Goal: Entertainment & Leisure: Consume media (video, audio)

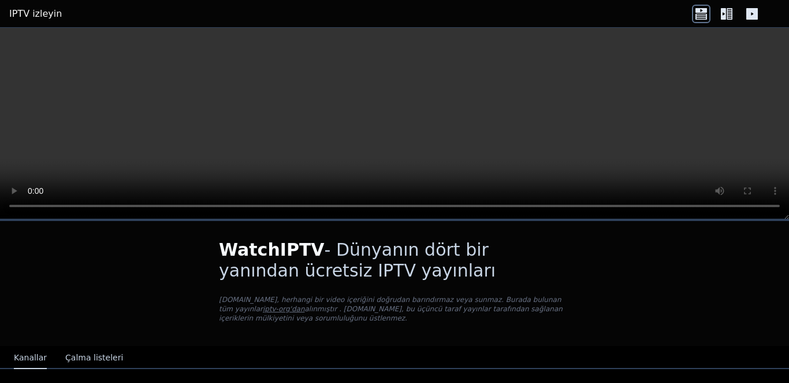
scroll to position [173, 0]
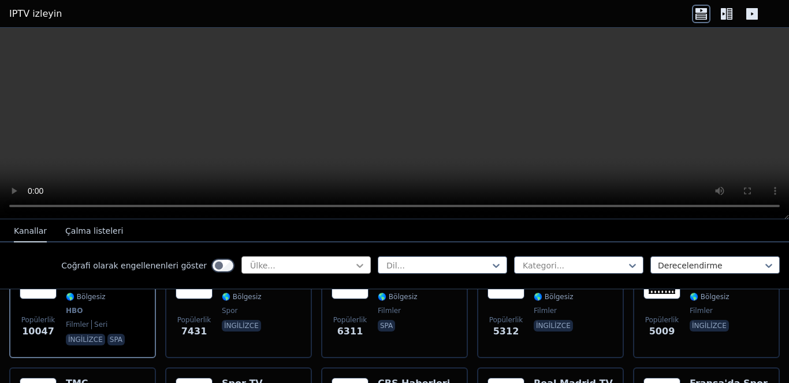
click at [354, 270] on icon at bounding box center [360, 265] width 12 height 12
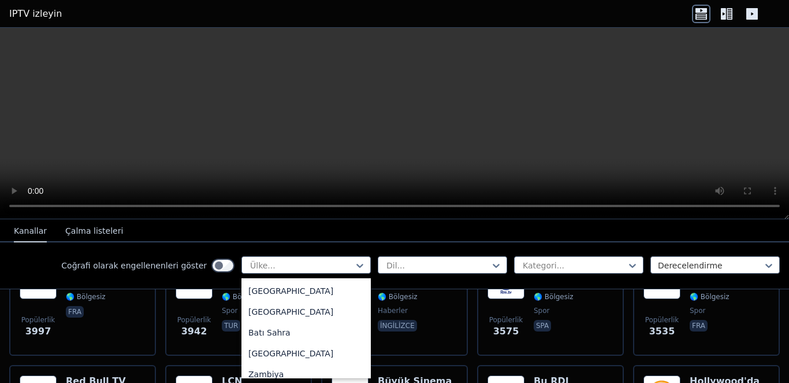
scroll to position [4334, 0]
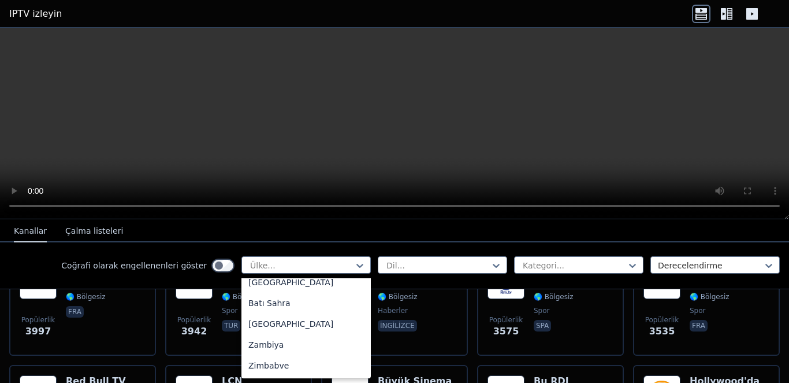
click at [256, 58] on font "[GEOGRAPHIC_DATA]" at bounding box center [290, 53] width 85 height 9
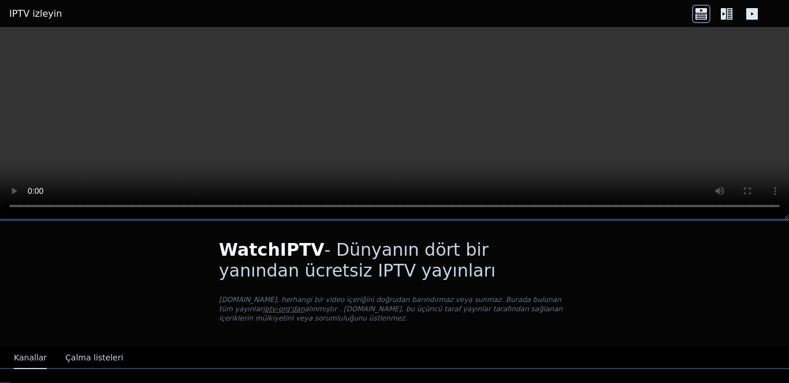
click at [730, 11] on icon at bounding box center [727, 14] width 18 height 18
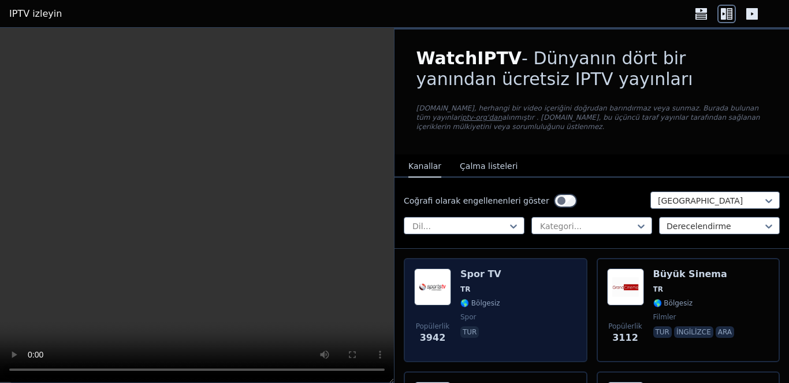
click at [498, 313] on div "Popülerlik 3942 Spor TV TR 🌎 Bölgesiz spor tur" at bounding box center [495, 309] width 163 height 83
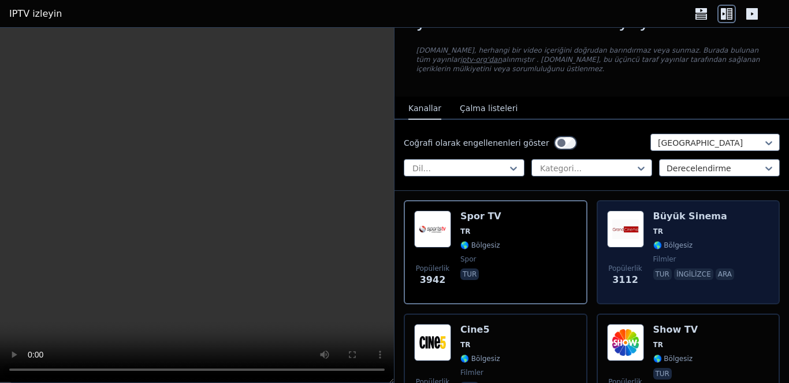
click at [622, 265] on font "Popülerlik" at bounding box center [625, 268] width 34 height 8
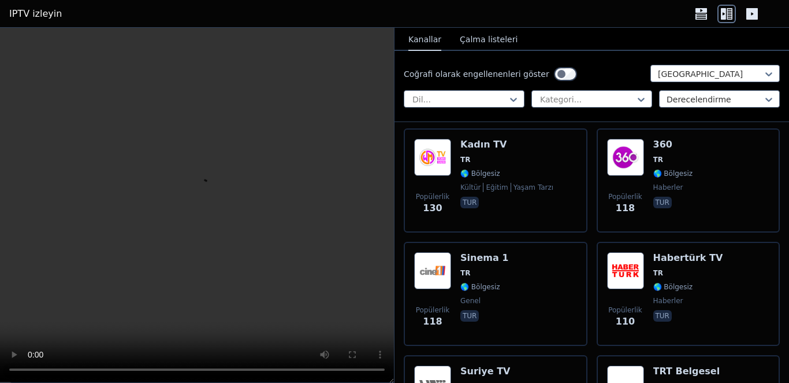
scroll to position [867, 0]
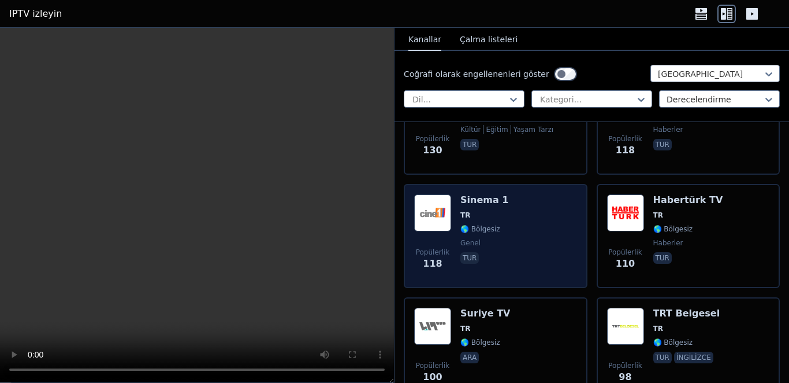
click at [459, 205] on div "Popülerlik 118 Sinema 1 TR 🌎 Bölgesiz genel tur" at bounding box center [495, 235] width 163 height 83
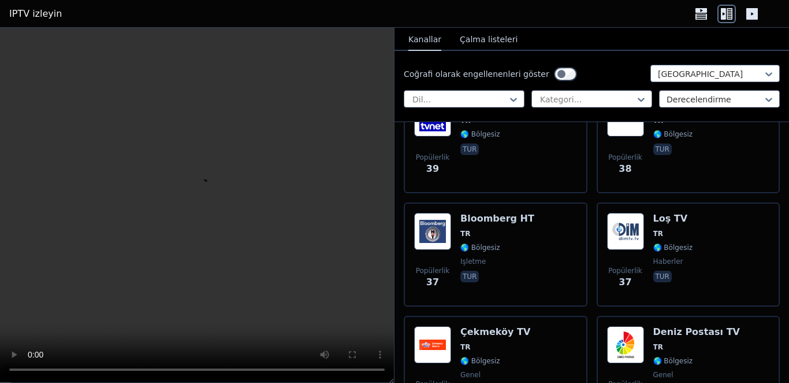
scroll to position [2831, 0]
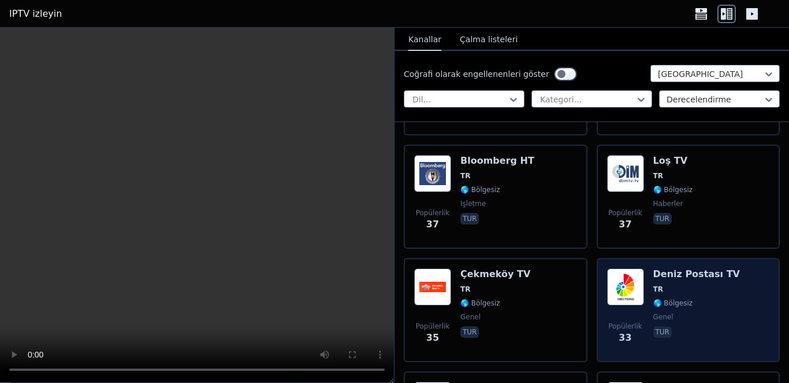
click at [626, 294] on img at bounding box center [625, 286] width 37 height 37
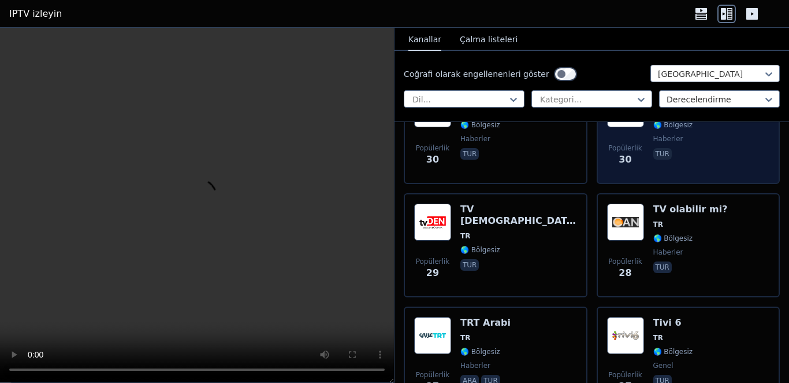
scroll to position [3351, 0]
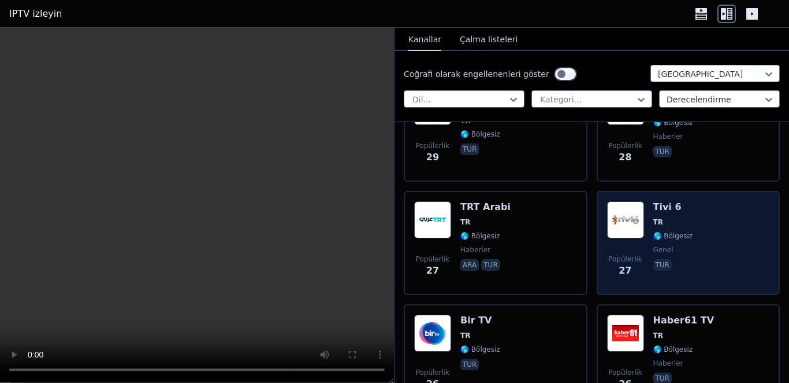
click at [662, 221] on span "TR" at bounding box center [674, 221] width 40 height 9
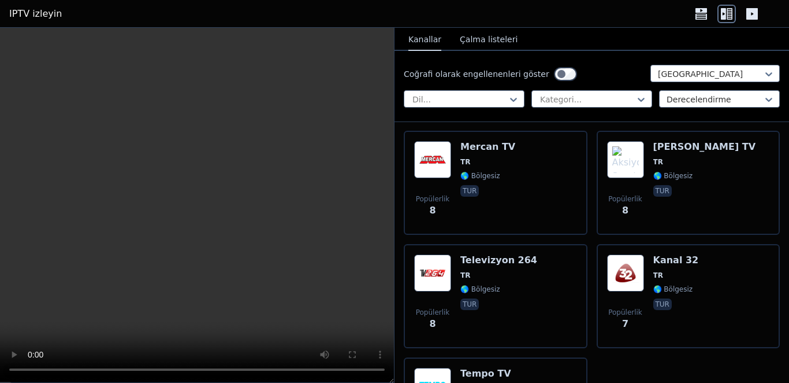
scroll to position [9315, 0]
